Goal: Check status: Check status

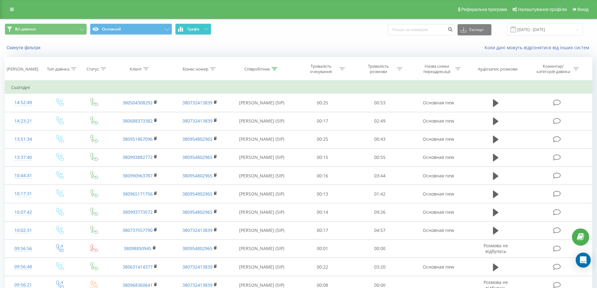
click at [200, 33] on button "Графік" at bounding box center [193, 28] width 36 height 11
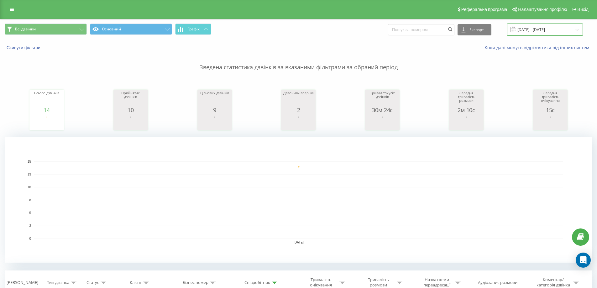
click at [543, 31] on input "[DATE] - [DATE]" at bounding box center [545, 29] width 76 height 12
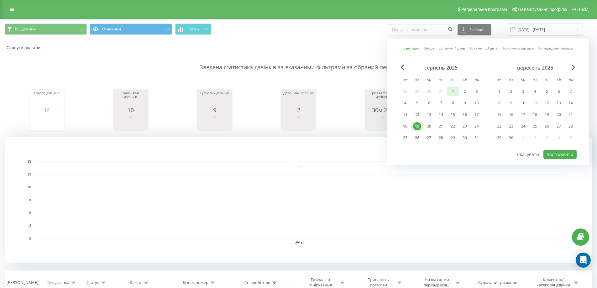
click at [452, 92] on div "1" at bounding box center [452, 91] width 8 height 8
click at [418, 126] on div "19" at bounding box center [417, 126] width 8 height 8
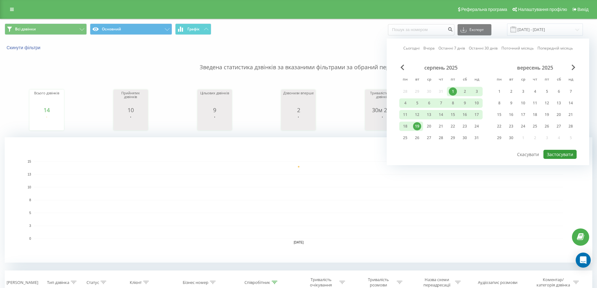
click at [558, 155] on button "Застосувати" at bounding box center [559, 154] width 33 height 9
type input "01.08.2025 - 19.08.2025"
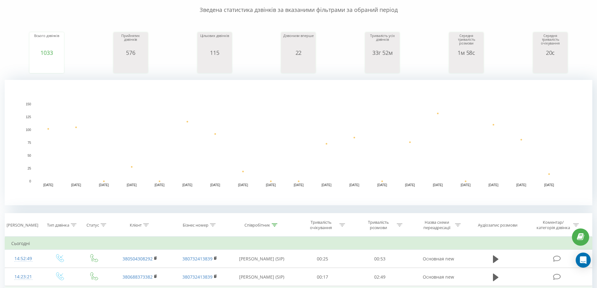
scroll to position [125, 0]
